Goal: Task Accomplishment & Management: Manage account settings

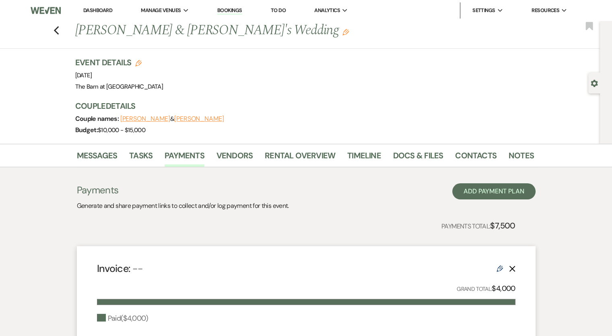
click at [98, 8] on link "Dashboard" at bounding box center [97, 10] width 29 height 7
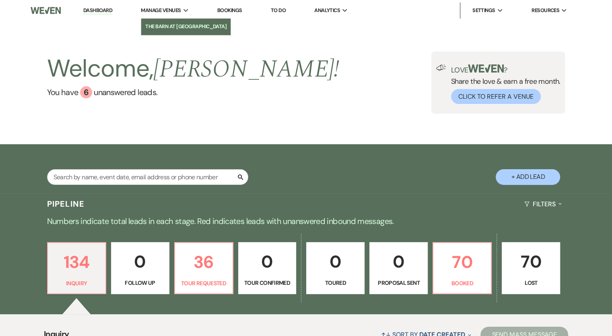
click at [164, 25] on li "The Barn at [GEOGRAPHIC_DATA]" at bounding box center [185, 27] width 81 height 8
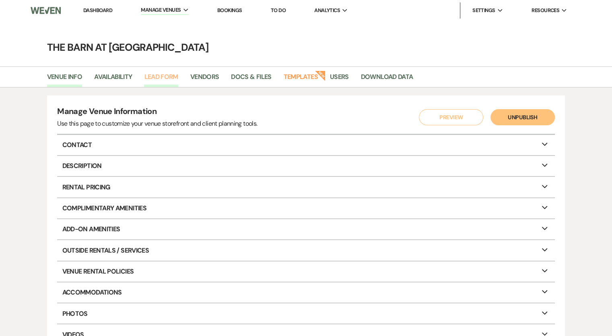
click at [168, 76] on link "Lead Form" at bounding box center [161, 79] width 34 height 15
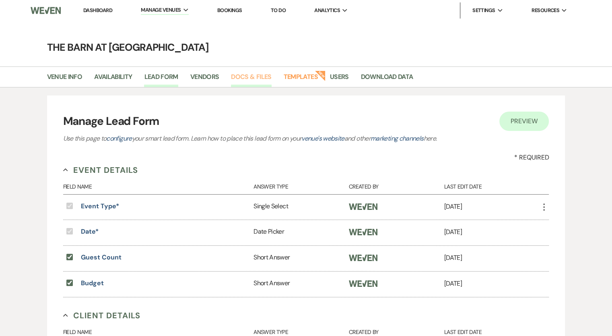
click at [257, 74] on link "Docs & Files" at bounding box center [251, 79] width 40 height 15
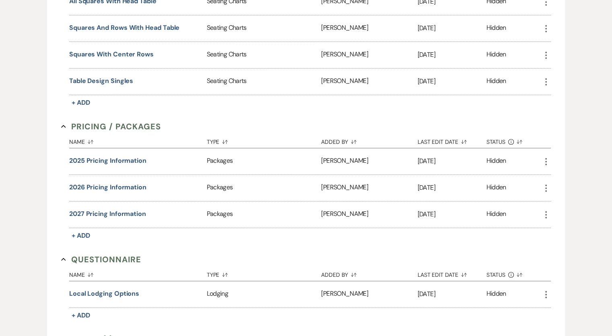
scroll to position [426, 0]
click at [546, 185] on use "button" at bounding box center [546, 188] width 2 height 7
click at [568, 227] on button "Close Delete X Delete" at bounding box center [568, 232] width 55 height 14
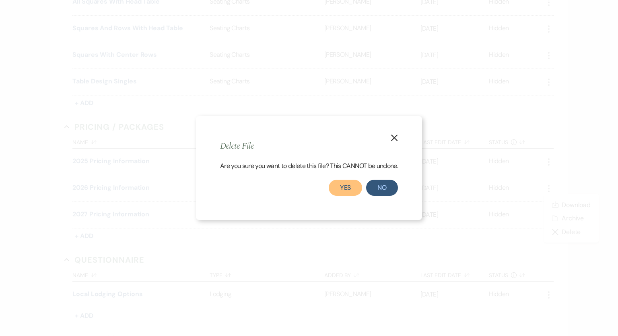
click at [351, 187] on button "Yes" at bounding box center [346, 187] width 34 height 16
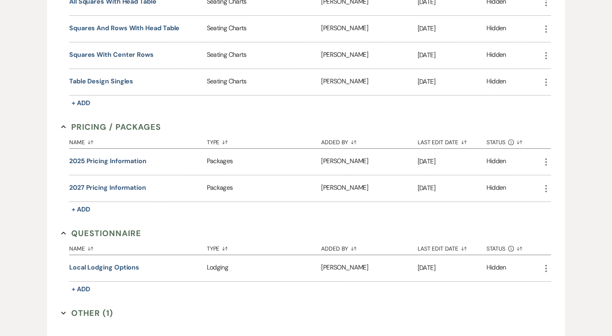
click at [546, 183] on icon "More" at bounding box center [546, 188] width 10 height 10
click at [567, 228] on button "Close Delete X Delete" at bounding box center [568, 232] width 55 height 14
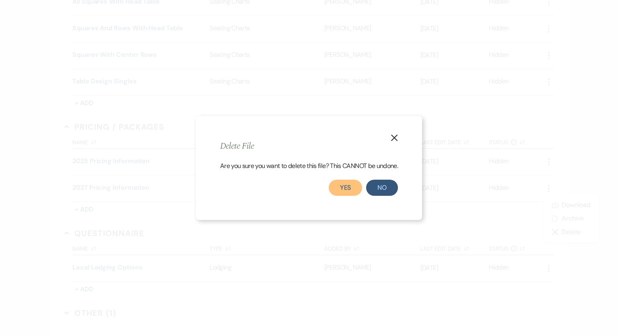
click at [351, 189] on button "Yes" at bounding box center [346, 187] width 34 height 16
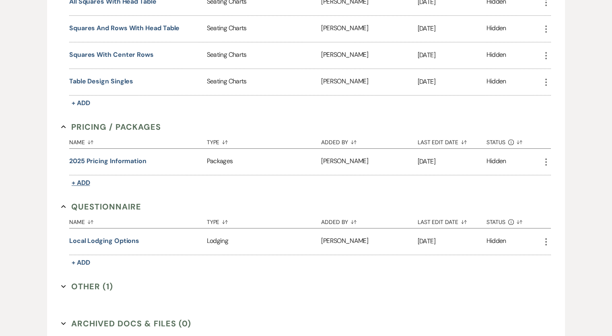
click at [85, 179] on span "+ Add" at bounding box center [81, 182] width 19 height 8
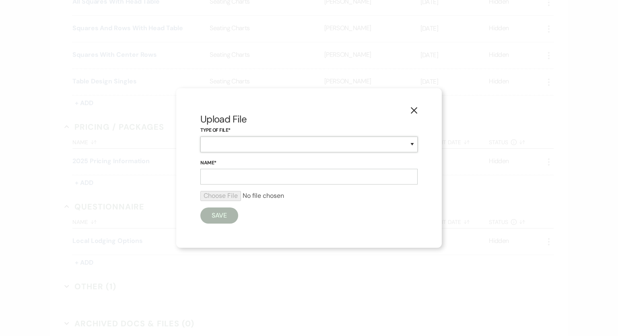
click at [240, 142] on select "Beverage Brochure Menu Packages Product Specifications Quotes" at bounding box center [308, 144] width 217 height 16
select select "20"
click at [200, 136] on select "Beverage Brochure Menu Packages Product Specifications Quotes" at bounding box center [308, 144] width 217 height 16
click at [225, 176] on input "Name*" at bounding box center [308, 177] width 217 height 16
type input "2026 Pricing Information"
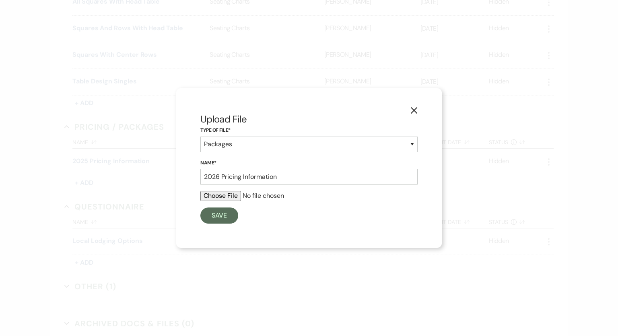
click at [227, 196] on input "file" at bounding box center [308, 196] width 217 height 10
type input "C:\fakepath\2026 Venue Pricing.pdf"
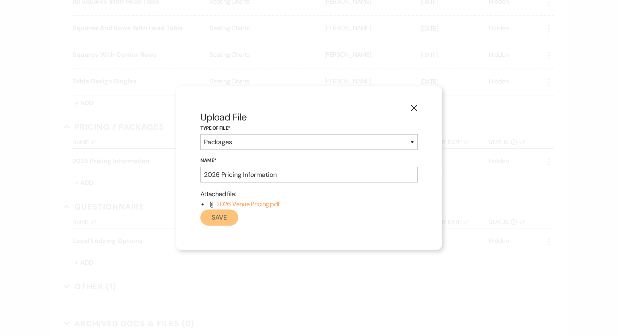
click at [217, 216] on button "Save" at bounding box center [219, 217] width 38 height 16
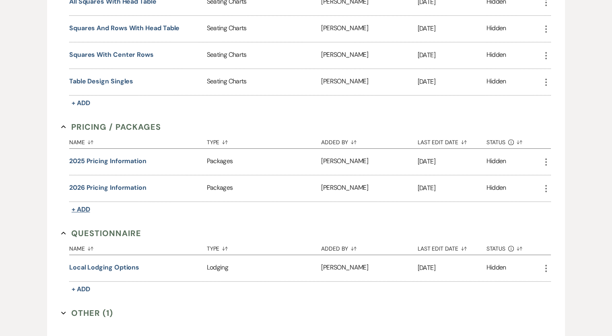
click at [82, 205] on span "+ Add" at bounding box center [81, 209] width 19 height 8
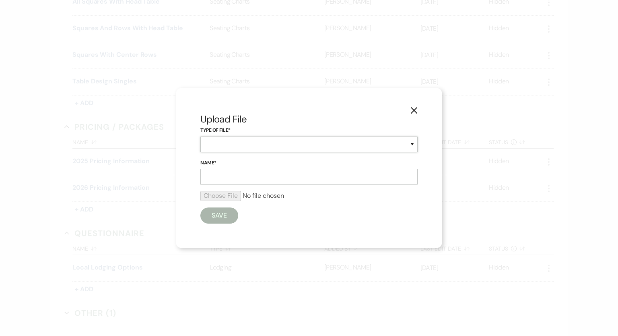
click at [224, 144] on select "Beverage Brochure Menu Packages Product Specifications Quotes" at bounding box center [308, 144] width 217 height 16
select select "20"
click at [200, 136] on select "Beverage Brochure Menu Packages Product Specifications Quotes" at bounding box center [308, 144] width 217 height 16
click at [215, 176] on input "Name*" at bounding box center [308, 177] width 217 height 16
type input "2027 Pricing Information"
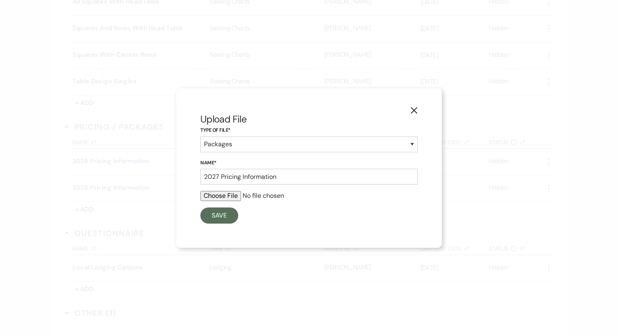
click at [229, 196] on input "file" at bounding box center [308, 196] width 217 height 10
type input "C:\fakepath\2027 Venue Pricing.pdf"
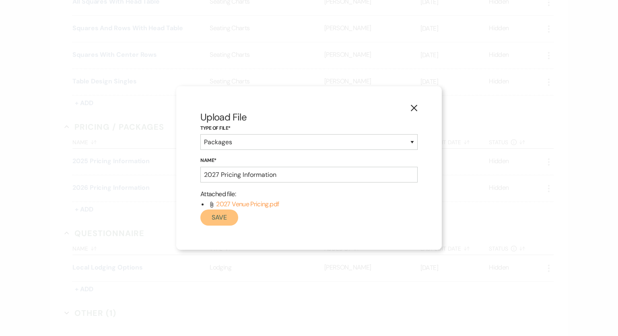
click at [220, 218] on button "Save" at bounding box center [219, 217] width 38 height 16
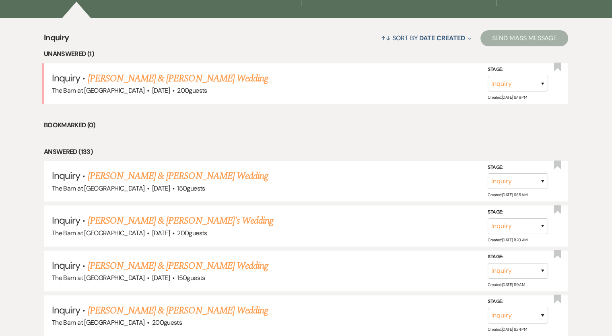
scroll to position [297, 0]
click at [181, 82] on link "[PERSON_NAME] & [PERSON_NAME] Wedding" at bounding box center [178, 78] width 180 height 14
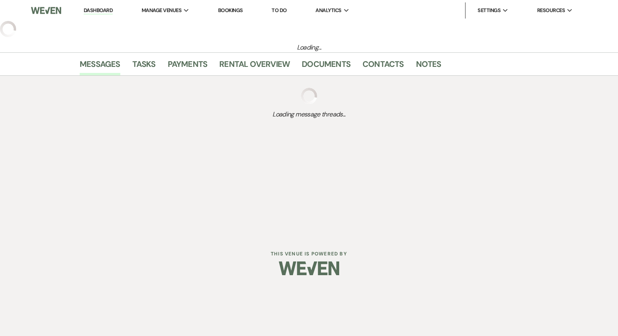
select select "5"
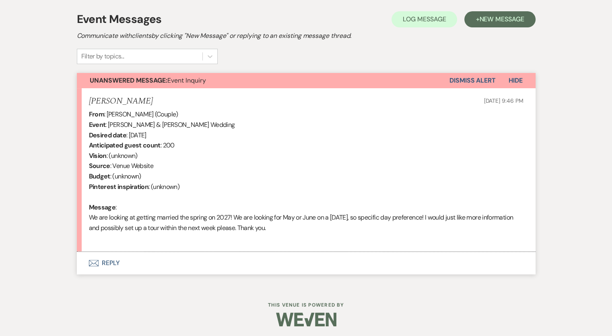
scroll to position [229, 0]
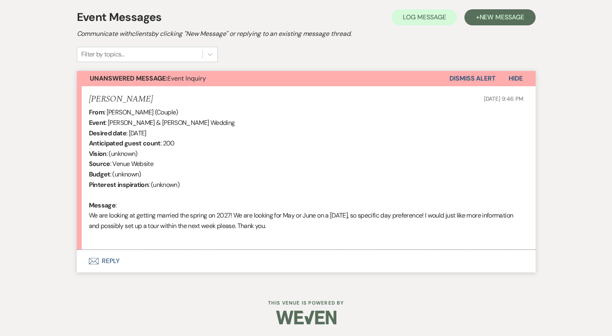
click at [109, 260] on button "Envelope Reply" at bounding box center [306, 260] width 459 height 23
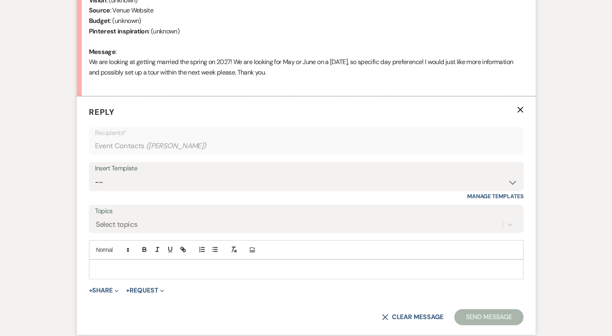
scroll to position [382, 0]
click at [143, 172] on div "Insert Template" at bounding box center [306, 168] width 423 height 12
click at [111, 168] on div "Insert Template" at bounding box center [306, 168] width 423 height 12
click at [511, 181] on select "-- Weven Planning Portal Introduction (Booked Events) Initial Inquiry Response …" at bounding box center [306, 182] width 423 height 16
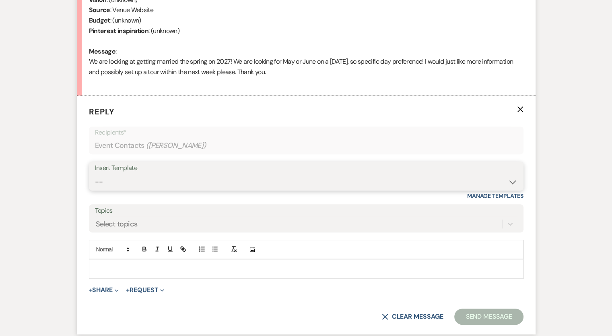
select select "1236"
click at [95, 174] on select "-- Weven Planning Portal Introduction (Booked Events) Initial Inquiry Response …" at bounding box center [306, 182] width 423 height 16
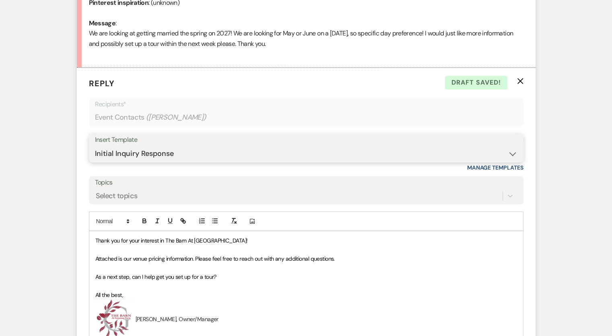
scroll to position [411, 0]
click at [93, 238] on div "Thank you for your interest in The Barn At Greystone Farm! Attached is our venu…" at bounding box center [306, 287] width 434 height 113
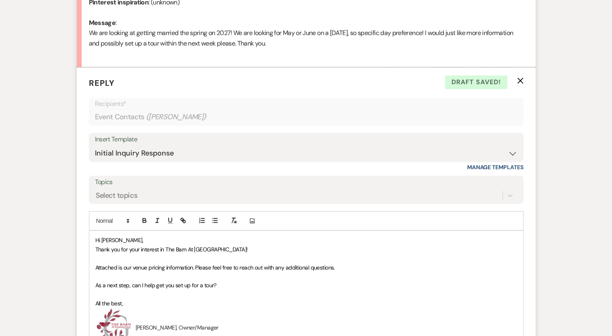
click at [335, 267] on span "Attached is our venue pricing information. Please feel free to reach out with a…" at bounding box center [214, 267] width 239 height 7
click at [218, 282] on p "As a next step, can I help get you set up for a tour?" at bounding box center [306, 284] width 422 height 9
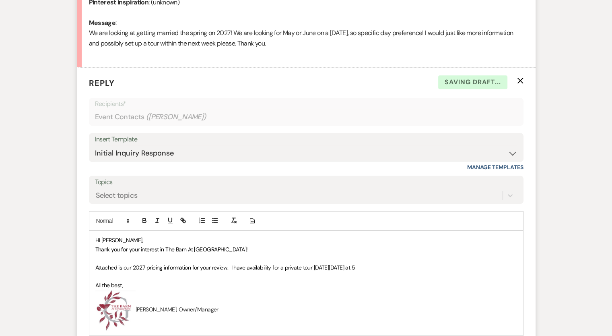
click at [218, 282] on p "All the best," at bounding box center [306, 284] width 422 height 9
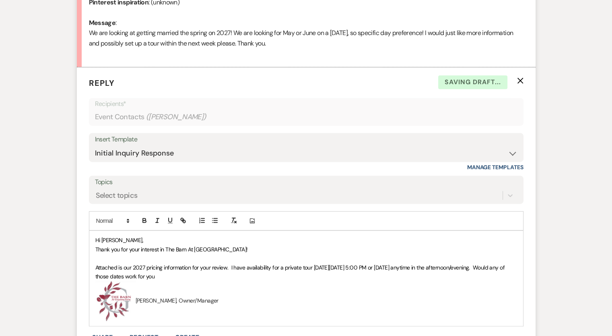
click at [169, 276] on span "Attached is our 2027 pricing information for your review. I have availability f…" at bounding box center [300, 272] width 411 height 16
click at [239, 274] on p "Attached is our 2027 pricing information for your review. I have availability f…" at bounding box center [306, 272] width 422 height 18
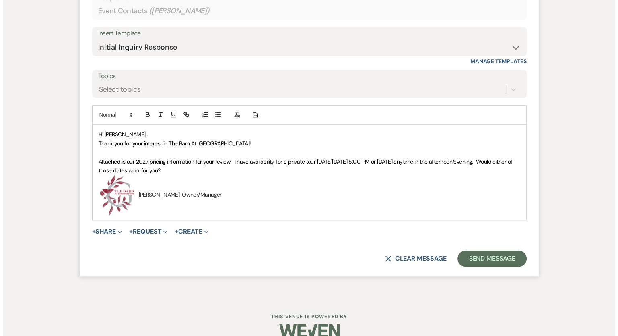
scroll to position [517, 0]
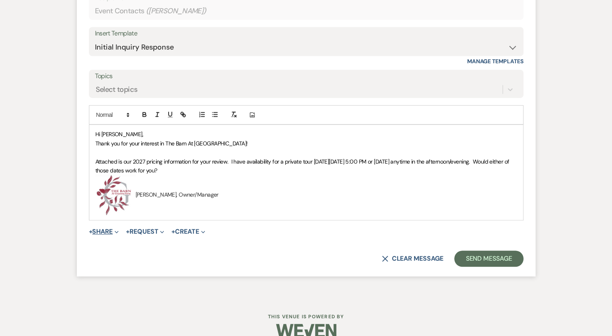
click at [110, 228] on button "+ Share Expand" at bounding box center [104, 231] width 30 height 6
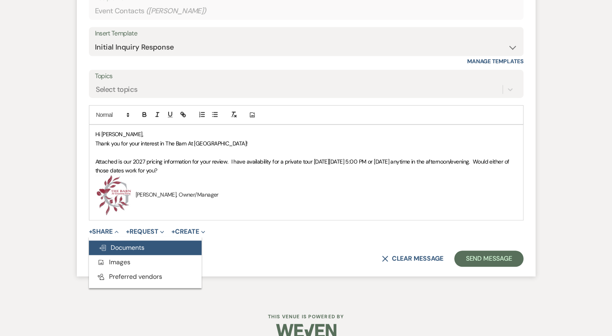
click at [124, 249] on span "Doc Upload Documents" at bounding box center [122, 247] width 46 height 8
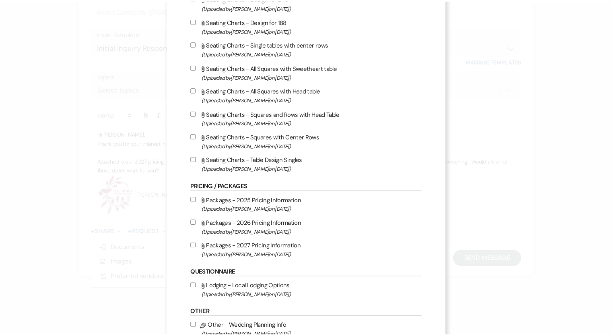
scroll to position [202, 0]
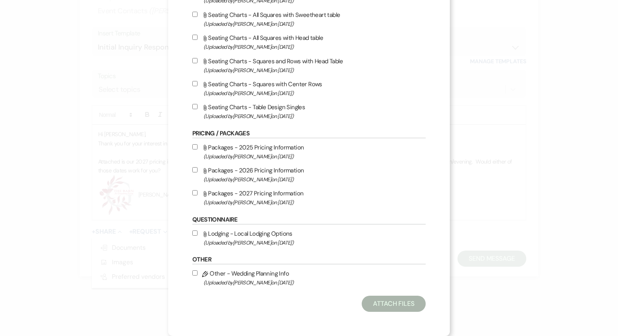
click at [192, 192] on input "Attach File Packages - 2027 Pricing Information (Uploaded by Daphne Bowers on A…" at bounding box center [194, 192] width 5 height 5
checkbox input "true"
click at [399, 303] on button "Attach Files" at bounding box center [394, 303] width 64 height 16
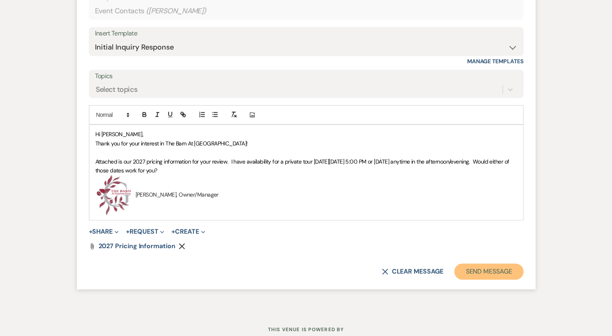
click at [493, 271] on button "Send Message" at bounding box center [488, 271] width 69 height 16
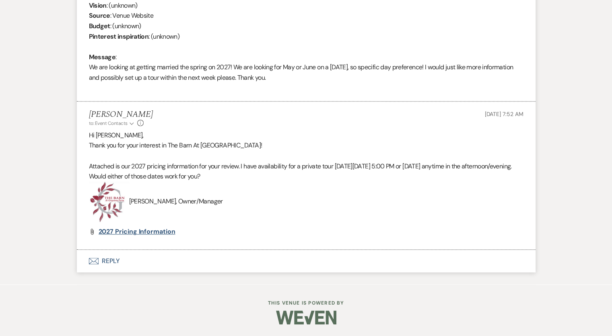
click at [116, 233] on span "2027 Pricing Information" at bounding box center [137, 231] width 77 height 8
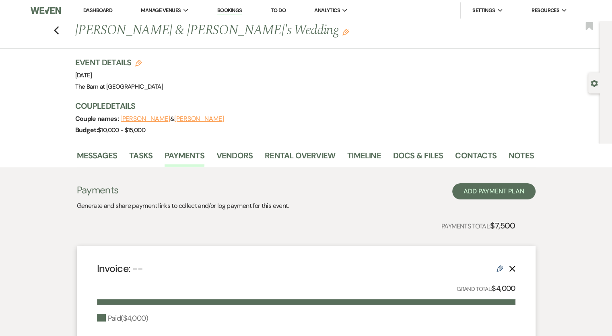
click at [102, 9] on link "Dashboard" at bounding box center [97, 10] width 29 height 7
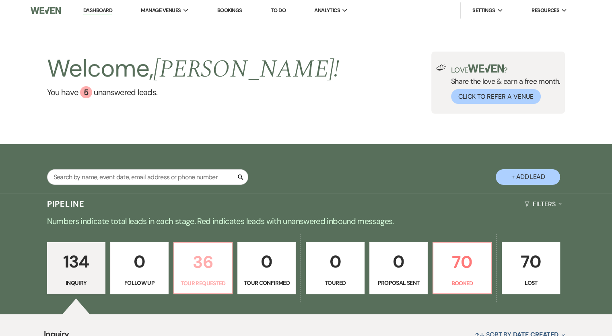
click at [207, 274] on p "36" at bounding box center [203, 261] width 48 height 27
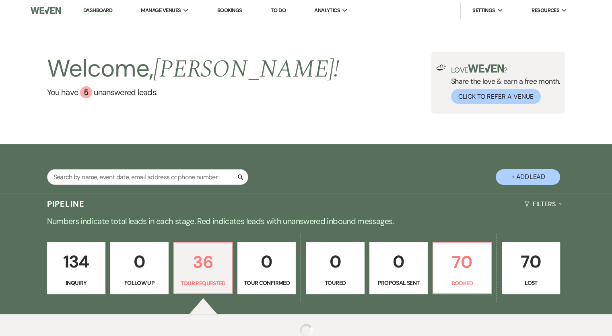
click at [206, 66] on span "[PERSON_NAME] !" at bounding box center [246, 69] width 186 height 37
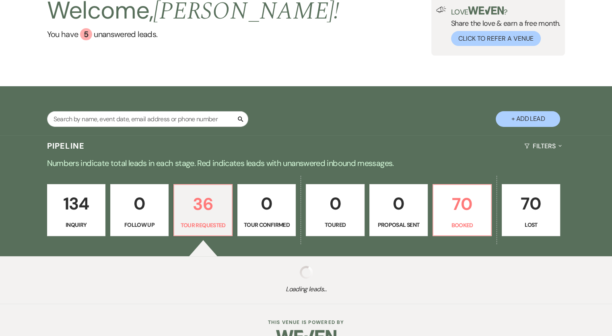
select select "2"
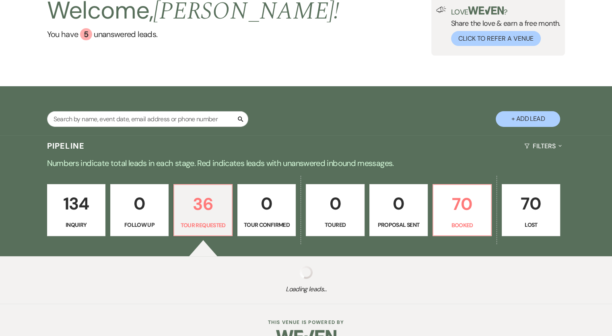
select select "2"
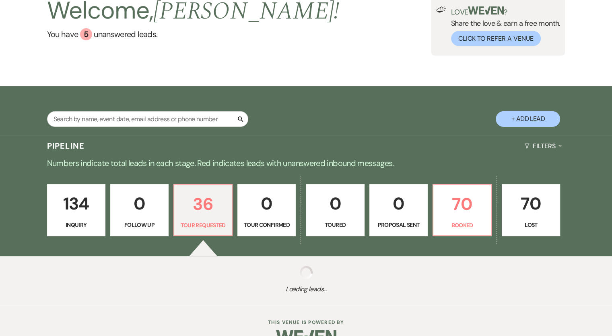
select select "2"
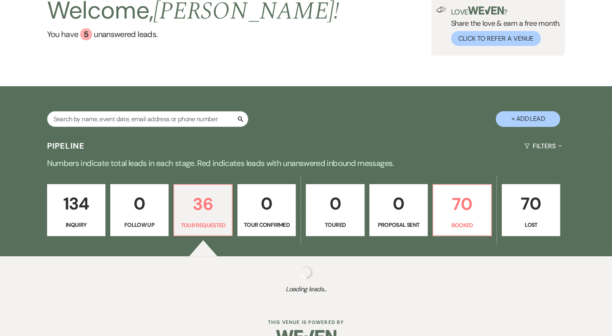
select select "2"
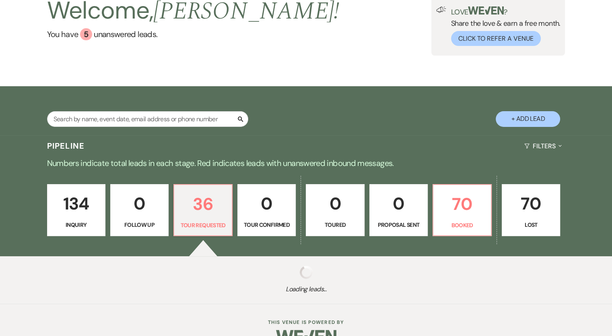
select select "2"
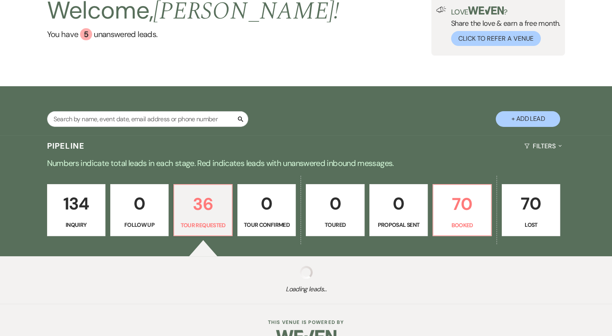
select select "2"
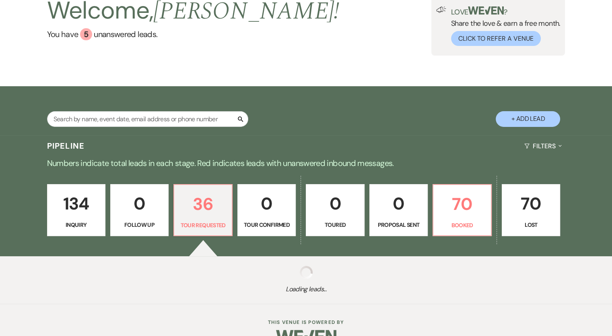
select select "2"
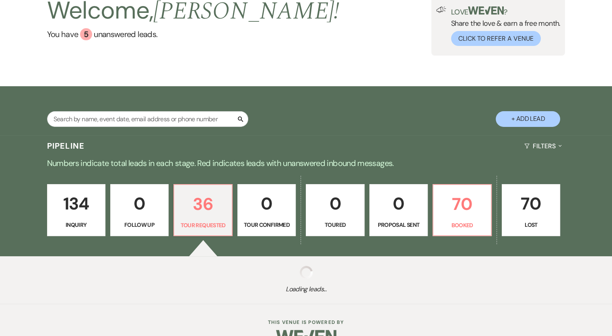
select select "2"
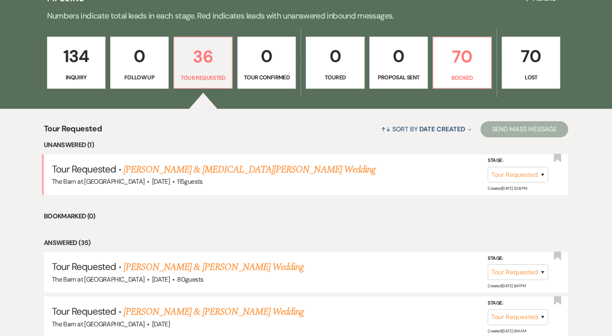
scroll to position [206, 0]
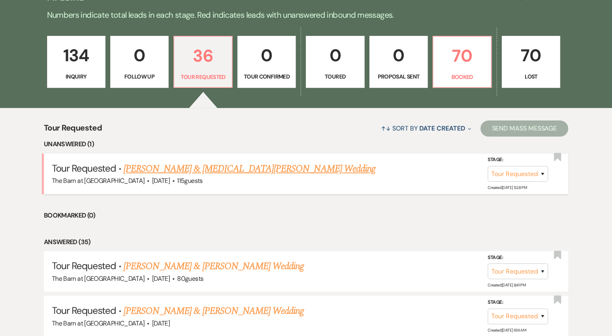
click at [247, 167] on link "[PERSON_NAME] & [MEDICAL_DATA][PERSON_NAME] Wedding" at bounding box center [250, 168] width 252 height 14
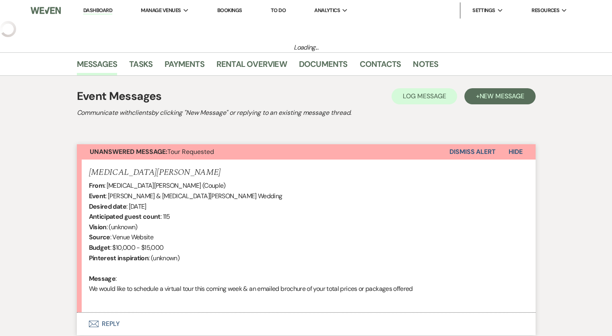
select select "2"
select select "5"
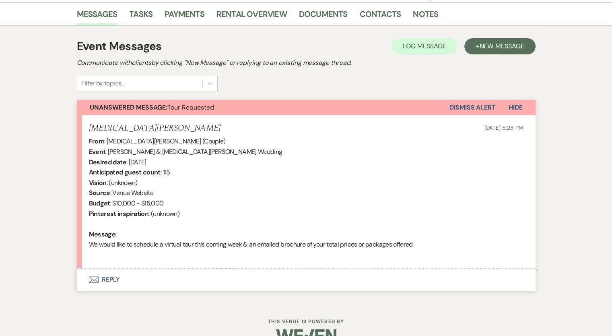
scroll to position [218, 0]
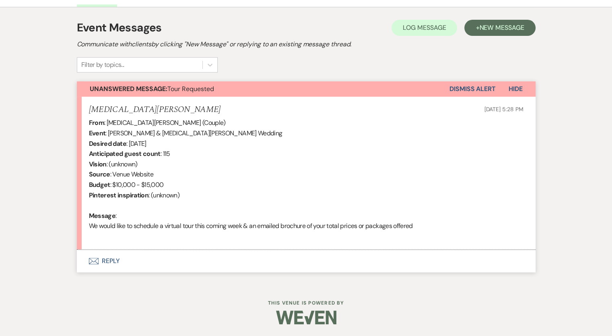
click at [474, 86] on button "Dismiss Alert" at bounding box center [472, 88] width 46 height 15
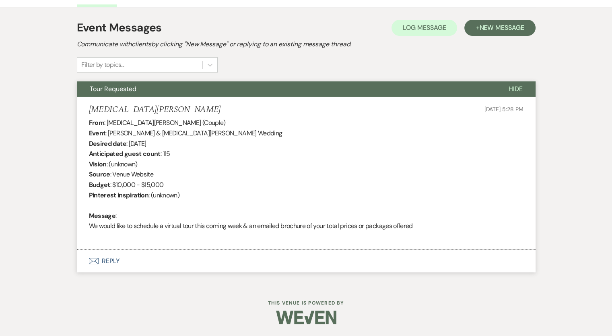
select select "2"
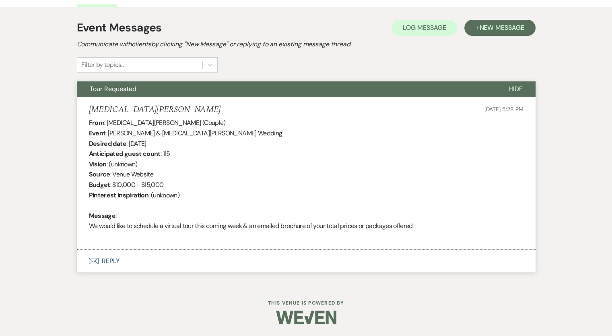
select select "2"
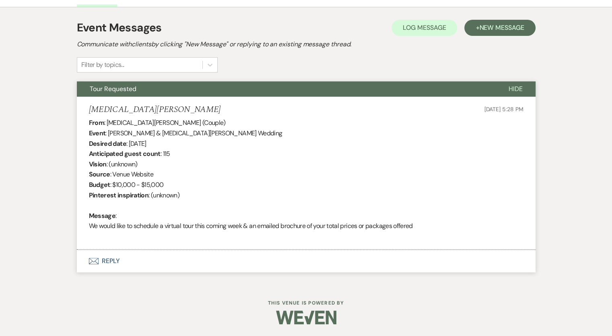
select select "2"
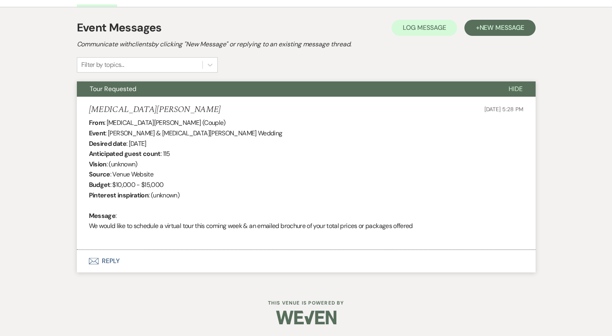
select select "2"
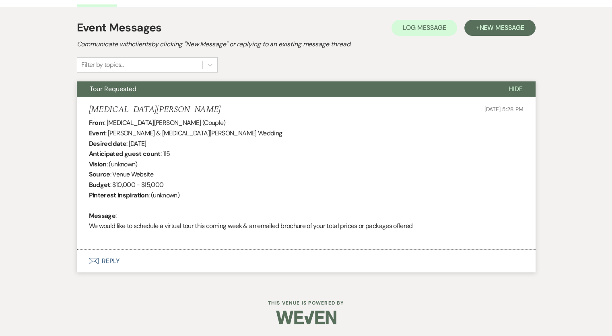
select select "2"
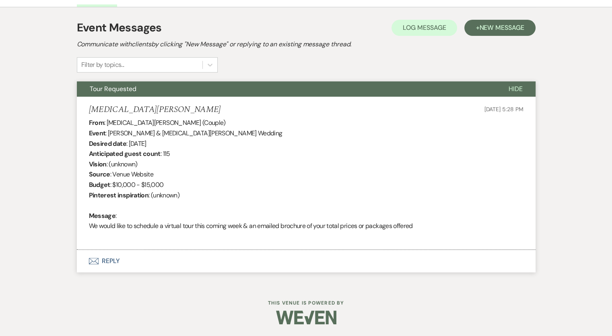
select select "2"
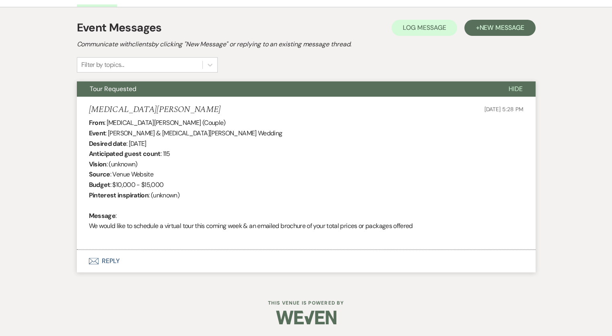
select select "2"
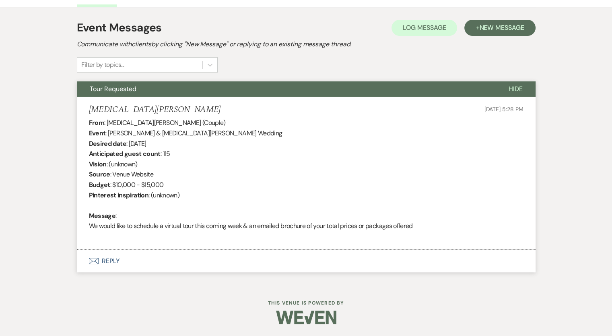
select select "2"
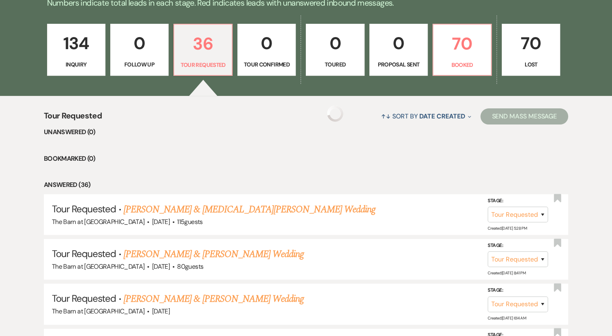
scroll to position [206, 0]
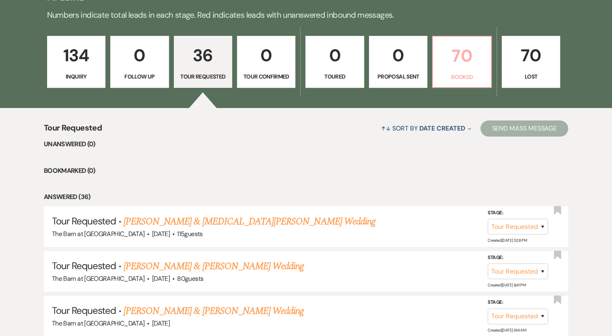
click at [466, 57] on p "70" at bounding box center [462, 55] width 48 height 27
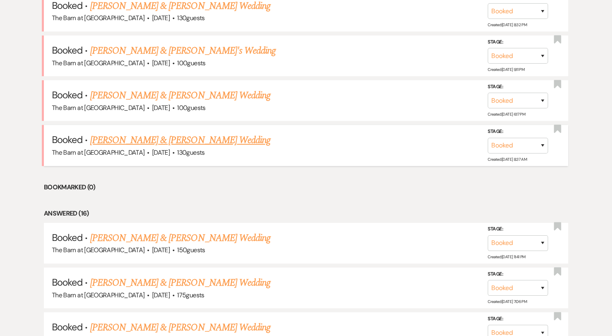
scroll to position [373, 0]
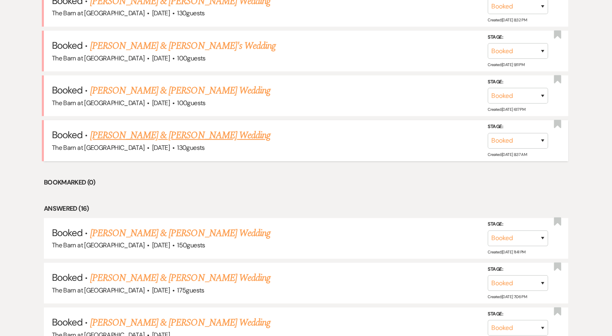
click at [171, 134] on link "[PERSON_NAME] & [PERSON_NAME] Wedding" at bounding box center [180, 135] width 180 height 14
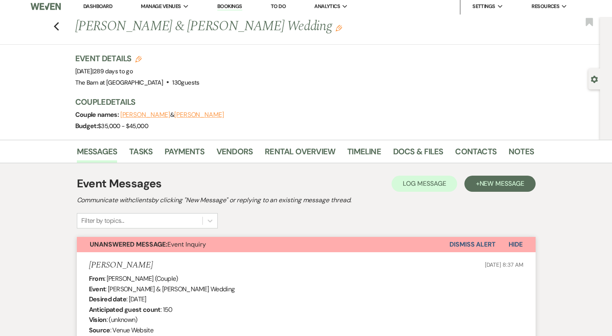
scroll to position [4, 0]
click at [470, 243] on button "Dismiss Alert" at bounding box center [472, 243] width 46 height 15
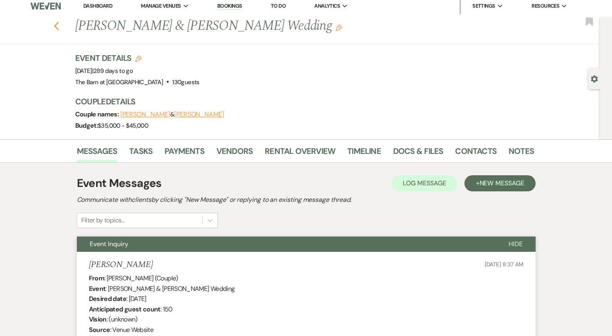
click at [58, 26] on use "button" at bounding box center [56, 26] width 5 height 9
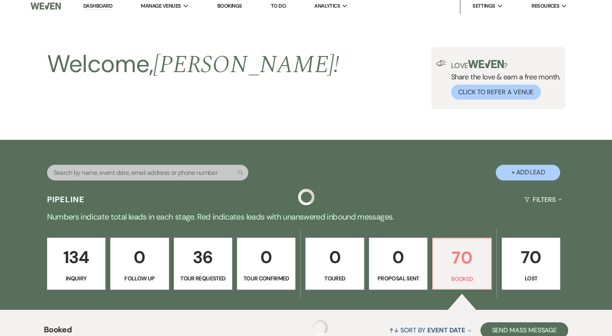
scroll to position [373, 0]
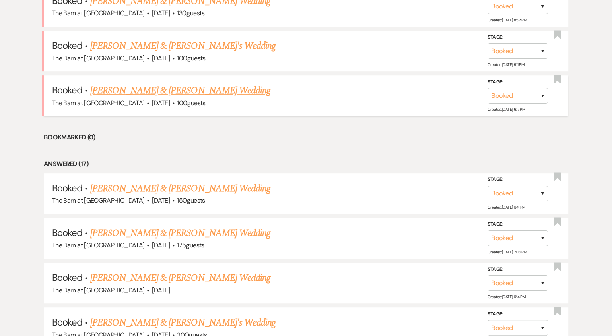
click at [187, 88] on link "[PERSON_NAME] & [PERSON_NAME] Wedding" at bounding box center [180, 90] width 180 height 14
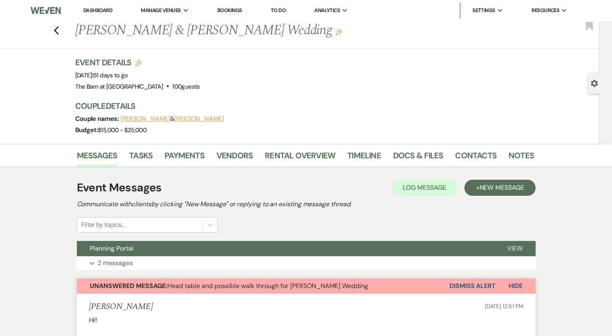
click at [466, 285] on button "Dismiss Alert" at bounding box center [472, 285] width 46 height 15
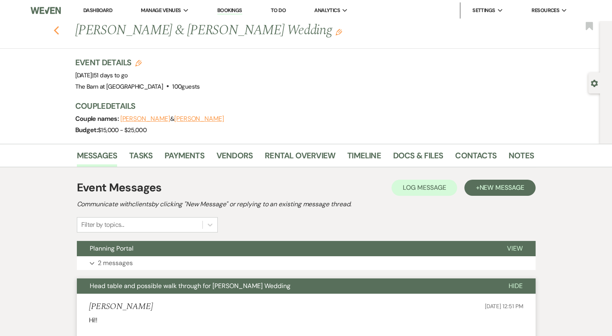
click at [60, 30] on icon "Previous" at bounding box center [57, 31] width 6 height 10
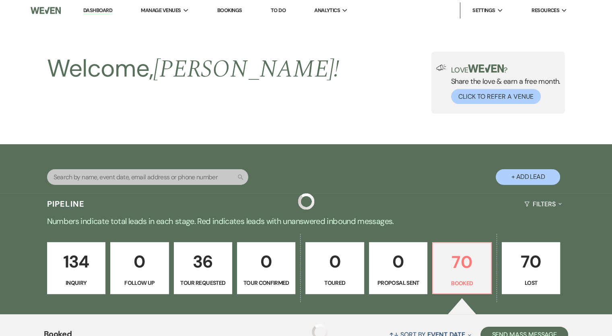
scroll to position [373, 0]
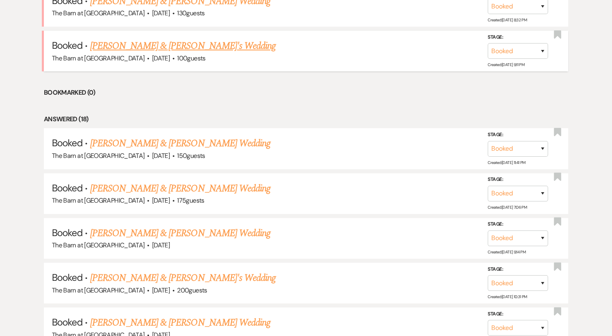
click at [169, 47] on link "[PERSON_NAME] & [PERSON_NAME]'s Wedding" at bounding box center [183, 46] width 186 height 14
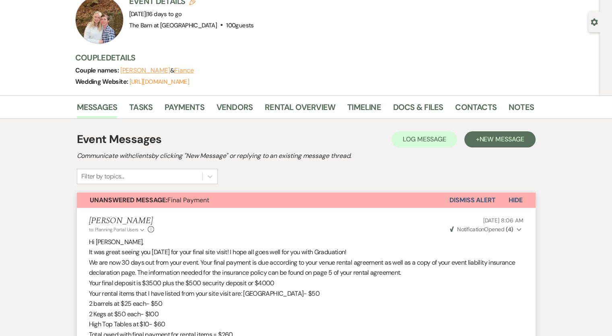
scroll to position [60, 0]
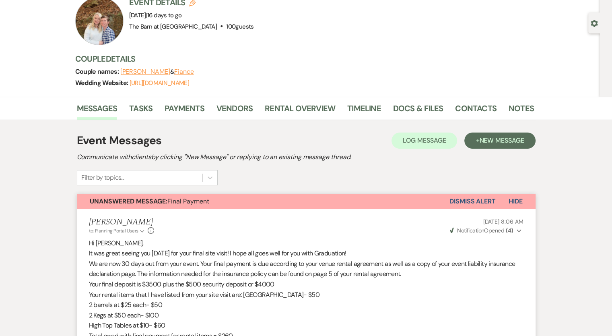
click at [470, 202] on button "Dismiss Alert" at bounding box center [472, 201] width 46 height 15
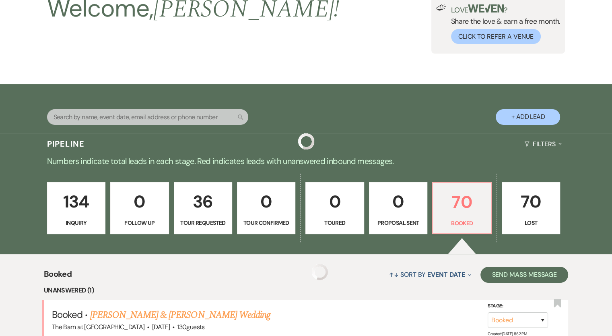
scroll to position [373, 0]
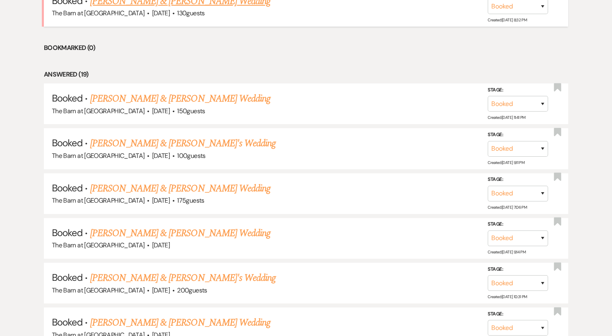
click at [165, 2] on link "[PERSON_NAME] & [PERSON_NAME] Wedding" at bounding box center [180, 1] width 180 height 14
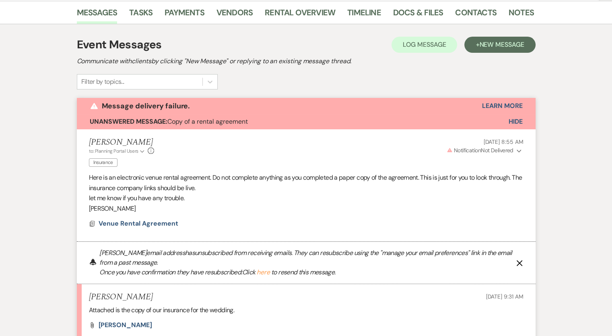
scroll to position [132, 0]
click at [513, 122] on span "Hide" at bounding box center [516, 121] width 14 height 8
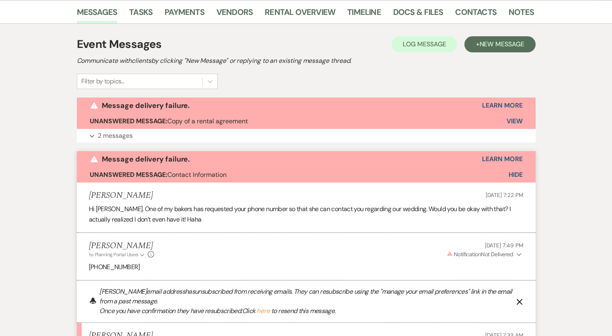
click at [509, 177] on span "Hide" at bounding box center [516, 174] width 14 height 8
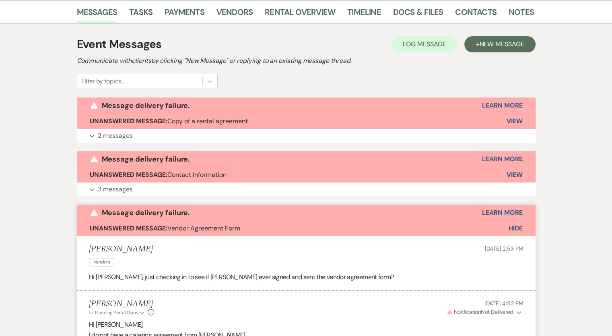
click at [511, 229] on span "Hide" at bounding box center [516, 228] width 14 height 8
